Goal: Communication & Community: Participate in discussion

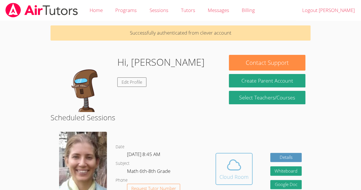
click at [225, 173] on div "Cloud Room" at bounding box center [233, 177] width 29 height 8
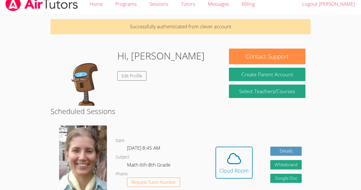
scroll to position [7, 0]
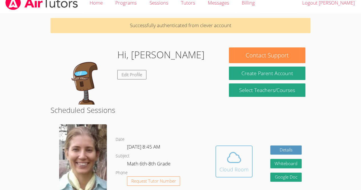
click at [230, 162] on icon at bounding box center [233, 157] width 13 height 10
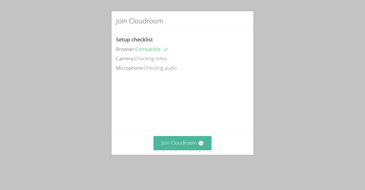
click at [176, 150] on button "Join Cloudroom" at bounding box center [183, 143] width 58 height 14
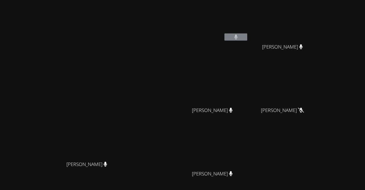
click at [244, 23] on video at bounding box center [215, 21] width 68 height 38
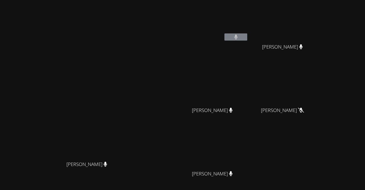
click at [244, 23] on video at bounding box center [215, 21] width 68 height 38
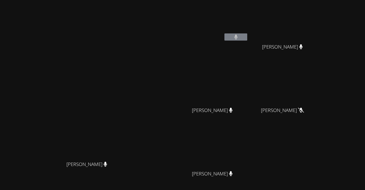
click at [244, 23] on video at bounding box center [215, 21] width 68 height 38
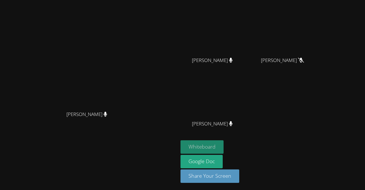
click at [224, 151] on button "Whiteboard" at bounding box center [202, 146] width 43 height 13
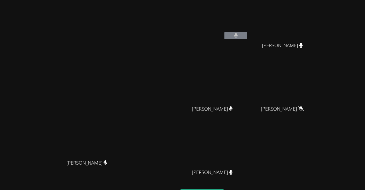
scroll to position [1, 0]
click at [247, 34] on button at bounding box center [236, 35] width 23 height 7
click at [314, 95] on video at bounding box center [285, 83] width 68 height 38
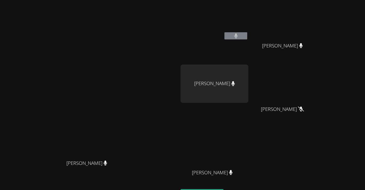
scroll to position [0, 0]
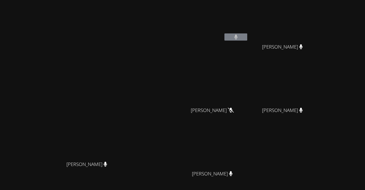
click at [176, 8] on div "Diana Andrade Diana Andrade" at bounding box center [89, 120] width 174 height 236
click at [249, 29] on video at bounding box center [215, 21] width 68 height 38
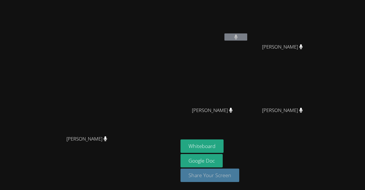
click at [239, 181] on button "Share Your Screen" at bounding box center [210, 174] width 59 height 13
click at [249, 31] on video at bounding box center [215, 21] width 68 height 38
click at [256, 31] on body "Diana Andrade Diana Andrade Derick Lopez Quiroz Kerwin Tavarez Pena Kerwin Tava…" at bounding box center [182, 95] width 365 height 190
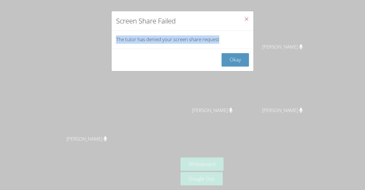
click at [256, 31] on div "Screen Share Failed The tutor has denied your screen share request Okay" at bounding box center [182, 95] width 365 height 190
click at [229, 56] on button "Okay" at bounding box center [235, 59] width 27 height 13
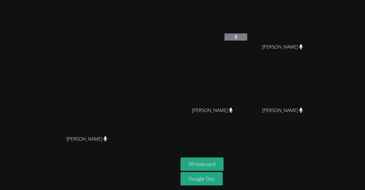
click at [249, 31] on video at bounding box center [215, 21] width 68 height 38
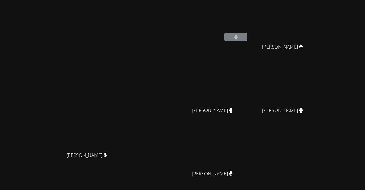
click at [249, 23] on video at bounding box center [215, 21] width 68 height 38
click at [245, 89] on video at bounding box center [215, 85] width 68 height 38
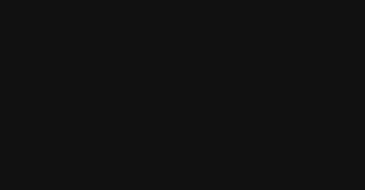
drag, startPoint x: 261, startPoint y: 78, endPoint x: 249, endPoint y: 81, distance: 12.0
click at [249, 81] on video at bounding box center [215, 85] width 68 height 38
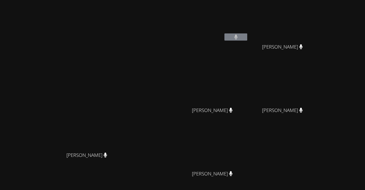
drag, startPoint x: 261, startPoint y: 21, endPoint x: 261, endPoint y: 18, distance: 2.9
click at [249, 18] on video at bounding box center [215, 21] width 68 height 38
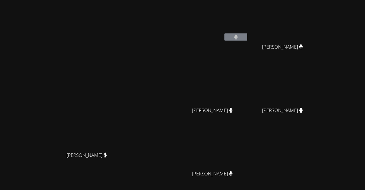
click at [249, 18] on video at bounding box center [215, 21] width 68 height 38
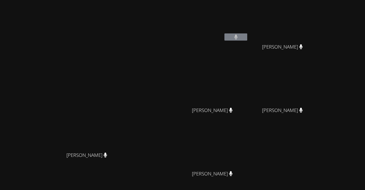
click at [249, 18] on video at bounding box center [215, 21] width 68 height 38
click at [249, 15] on video at bounding box center [215, 21] width 68 height 38
click at [315, 91] on video at bounding box center [285, 85] width 68 height 38
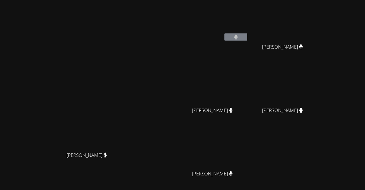
click at [233, 109] on span "Iker Gonzalez Feria" at bounding box center [212, 110] width 41 height 8
click at [232, 49] on div "Derick Lopez Quiroz" at bounding box center [215, 32] width 68 height 61
click at [249, 48] on div "Derick Lopez Quiroz" at bounding box center [215, 32] width 68 height 61
drag, startPoint x: 244, startPoint y: 44, endPoint x: 240, endPoint y: 20, distance: 23.7
click at [240, 20] on div "Derick Lopez Quiroz" at bounding box center [215, 32] width 68 height 61
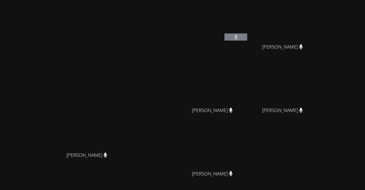
drag, startPoint x: 255, startPoint y: 35, endPoint x: 263, endPoint y: 54, distance: 20.3
click at [249, 54] on div "Derick Lopez Quiroz" at bounding box center [215, 32] width 68 height 61
drag, startPoint x: 248, startPoint y: 33, endPoint x: 247, endPoint y: 45, distance: 11.5
click at [247, 45] on div "Derick Lopez Quiroz" at bounding box center [215, 32] width 68 height 61
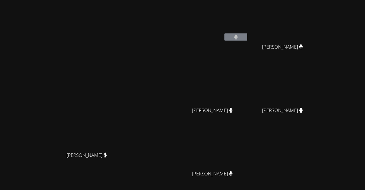
drag, startPoint x: 247, startPoint y: 45, endPoint x: 270, endPoint y: 109, distance: 68.4
click at [270, 109] on div "Derick Lopez Quiroz Kerwin Tavarez Pena Kerwin Tavarez Pena Iker Gonzalez Feria…" at bounding box center [250, 96] width 138 height 188
click at [233, 109] on span "Iker Gonzalez Feria" at bounding box center [212, 110] width 41 height 8
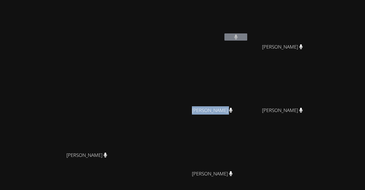
click at [233, 109] on span "Iker Gonzalez Feria" at bounding box center [212, 110] width 41 height 8
click at [233, 110] on icon at bounding box center [230, 110] width 3 height 5
click at [233, 109] on span "Iker Gonzalez Feria" at bounding box center [212, 110] width 41 height 8
click at [248, 87] on video at bounding box center [215, 85] width 68 height 38
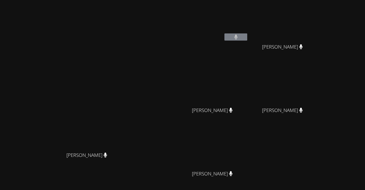
click at [248, 87] on video at bounding box center [215, 85] width 68 height 38
click at [246, 104] on div "Iker Gonzalez Feria" at bounding box center [215, 115] width 68 height 23
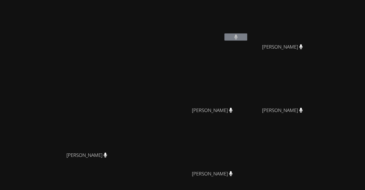
click at [178, 81] on main "Diana Andrade Diana Andrade" at bounding box center [89, 111] width 178 height 223
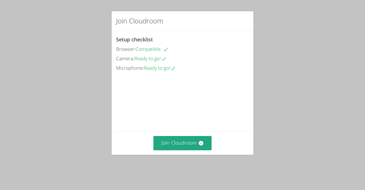
click at [156, 163] on div "Join Cloudroom Setup checklist Browser: Compatible Camera: Ready to go! Microph…" at bounding box center [182, 95] width 365 height 190
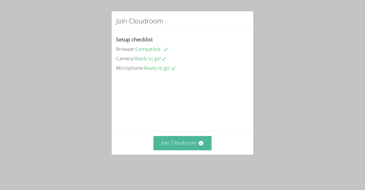
click at [168, 149] on button "Join Cloudroom" at bounding box center [183, 143] width 58 height 14
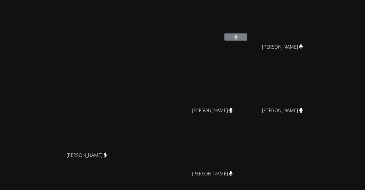
click at [249, 97] on video at bounding box center [215, 85] width 68 height 38
drag, startPoint x: 260, startPoint y: 105, endPoint x: 254, endPoint y: 60, distance: 45.5
click at [254, 60] on div "Derick Lopez Quiroz Iker Gonzalez Feria Iker Gonzalez Feria Kerwin Tavarez Pena…" at bounding box center [250, 96] width 138 height 188
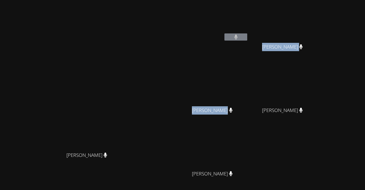
click at [249, 99] on video at bounding box center [215, 85] width 68 height 38
click at [249, 101] on video at bounding box center [215, 85] width 68 height 38
click at [249, 100] on video at bounding box center [215, 85] width 68 height 38
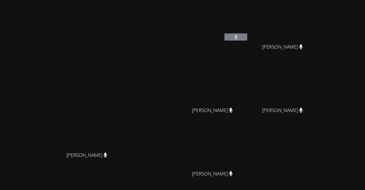
click at [319, 132] on div "Derick Lopez Quiroz Iker Gonzalez Feria Iker Gonzalez Feria Kerwin Tavarez Pena…" at bounding box center [250, 96] width 138 height 188
click at [239, 96] on video at bounding box center [215, 85] width 68 height 38
drag, startPoint x: 257, startPoint y: 105, endPoint x: 256, endPoint y: 59, distance: 45.7
click at [256, 59] on div "Derick Lopez Quiroz Iker Gonzalez Feria Iker Gonzalez Feria Kerwin Tavarez Pena…" at bounding box center [250, 96] width 138 height 188
click at [306, 141] on div "Derick Lopez Quiroz Iker Gonzalez Feria Iker Gonzalez Feria Kerwin Tavarez Pena…" at bounding box center [250, 96] width 138 height 188
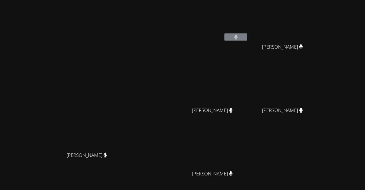
click at [249, 104] on div "Kerwin Tavarez Pena" at bounding box center [215, 115] width 68 height 23
drag, startPoint x: 229, startPoint y: 52, endPoint x: 230, endPoint y: 56, distance: 4.0
click at [230, 56] on div "Derick Lopez Quiroz" at bounding box center [215, 32] width 68 height 61
drag, startPoint x: 241, startPoint y: 64, endPoint x: 331, endPoint y: 155, distance: 127.7
click at [319, 155] on div "Derick Lopez Quiroz Iker Gonzalez Feria Iker Gonzalez Feria Kerwin Tavarez Pena…" at bounding box center [250, 96] width 138 height 188
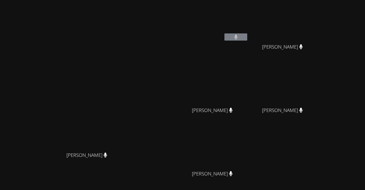
click at [319, 155] on div "Derick Lopez Quiroz Iker Gonzalez Feria Iker Gonzalez Feria Kerwin Tavarez Pena…" at bounding box center [250, 96] width 138 height 188
click at [247, 39] on button at bounding box center [236, 36] width 23 height 7
click at [247, 36] on button at bounding box center [236, 36] width 23 height 7
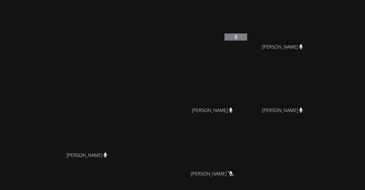
click at [247, 36] on button at bounding box center [236, 36] width 23 height 7
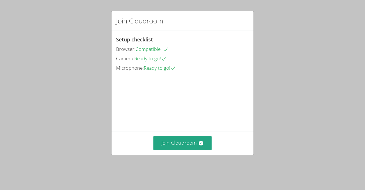
click at [156, 166] on div "Join Cloudroom Setup checklist Browser: Compatible Camera: Ready to go! Microph…" at bounding box center [182, 95] width 365 height 190
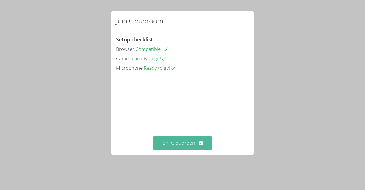
click at [169, 150] on button "Join Cloudroom" at bounding box center [183, 143] width 58 height 14
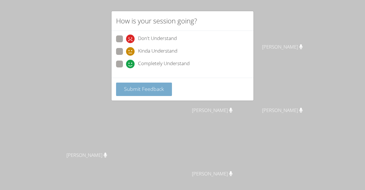
click at [146, 87] on span "Submit Feedback" at bounding box center [144, 88] width 40 height 7
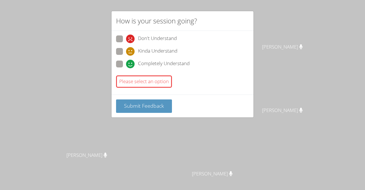
click at [123, 59] on div "Don't Understand Kinda Understand Completely Understand" at bounding box center [182, 52] width 133 height 35
click at [126, 68] on span at bounding box center [126, 68] width 0 height 0
click at [126, 64] on input "Completely Understand" at bounding box center [128, 62] width 5 height 5
radio input "true"
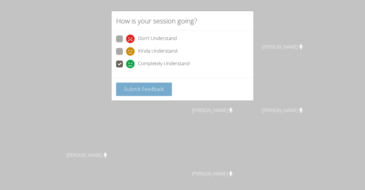
click at [140, 88] on span "Submit Feedback" at bounding box center [144, 88] width 40 height 7
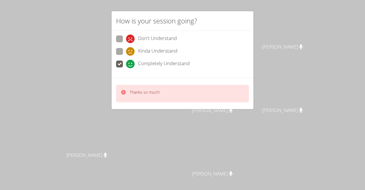
click at [169, 101] on div "Thanks so much!" at bounding box center [182, 93] width 133 height 17
click at [206, 121] on div "How is your session going? Don't Understand Kinda Understand Completely Underst…" at bounding box center [182, 95] width 365 height 190
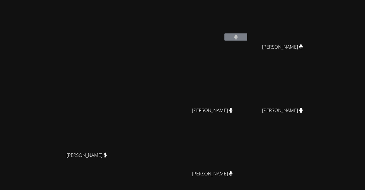
click at [249, 29] on video at bounding box center [215, 21] width 68 height 38
click at [247, 35] on button at bounding box center [236, 36] width 23 height 7
drag, startPoint x: 330, startPoint y: 44, endPoint x: 321, endPoint y: 27, distance: 19.2
click at [319, 27] on div "Iker Gonzalez Feria Iker Gonzalez Feria" at bounding box center [285, 32] width 68 height 61
click at [319, 25] on video at bounding box center [285, 21] width 68 height 38
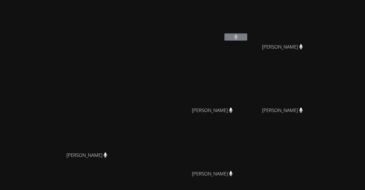
click at [319, 25] on video at bounding box center [285, 21] width 68 height 38
click at [319, 24] on video at bounding box center [285, 21] width 68 height 38
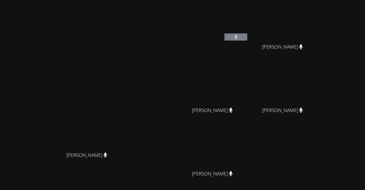
click at [319, 24] on video at bounding box center [285, 21] width 68 height 38
drag, startPoint x: 320, startPoint y: 24, endPoint x: 334, endPoint y: 16, distance: 16.5
click at [319, 16] on video at bounding box center [285, 21] width 68 height 38
click at [291, 43] on div "Derick Lopez Quiroz Iker Gonzalez Feria Iker Gonzalez Feria Asdry Suzana Doming…" at bounding box center [250, 96] width 138 height 188
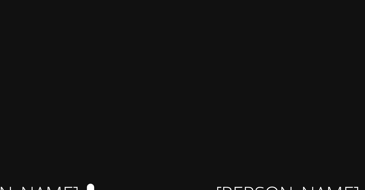
scroll to position [18, 0]
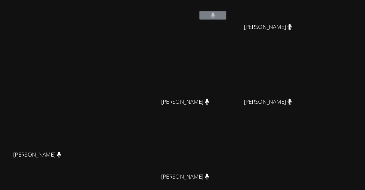
click at [312, 67] on video at bounding box center [285, 67] width 68 height 38
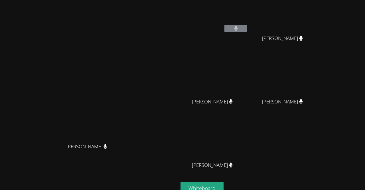
scroll to position [0, 0]
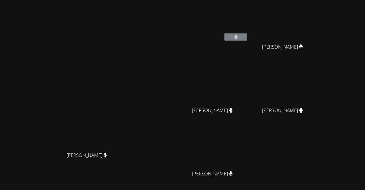
click at [246, 104] on div "Oswaldo Lopez Lopez" at bounding box center [215, 115] width 68 height 23
